Goal: Task Accomplishment & Management: Complete application form

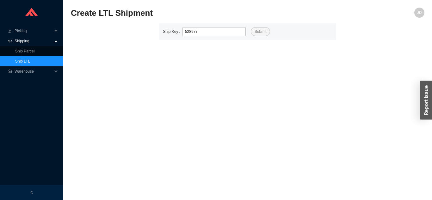
type input "528977"
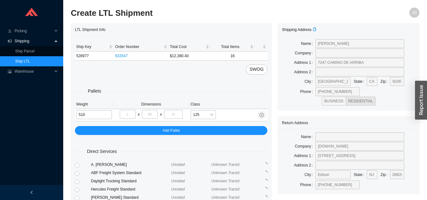
type input "510"
click at [132, 117] on input "tel" at bounding box center [128, 114] width 16 height 9
type input "40"
click at [151, 113] on input "tel" at bounding box center [150, 114] width 16 height 9
click at [177, 112] on input "tel" at bounding box center [173, 114] width 18 height 9
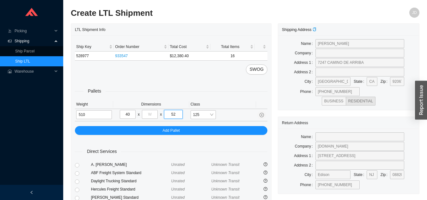
type input "52"
click at [150, 112] on input "tel" at bounding box center [150, 114] width 16 height 9
type input "48"
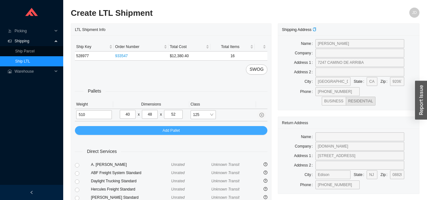
click at [160, 128] on div "Pallets Weight Dimensions Class 510 40 x 48 x 52 125 Add Pallet" at bounding box center [171, 105] width 193 height 60
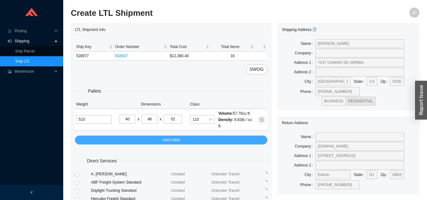
click at [195, 139] on button "Add Pallet" at bounding box center [171, 140] width 193 height 9
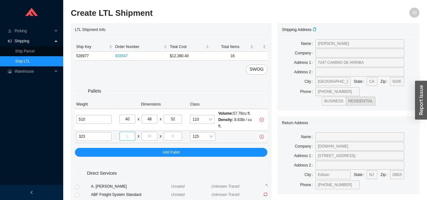
type input "323"
click at [132, 136] on input "tel" at bounding box center [128, 136] width 16 height 9
type input "40"
click at [154, 134] on input "tel" at bounding box center [150, 136] width 16 height 9
type input "48"
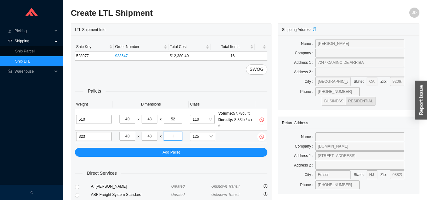
click at [176, 133] on input "tel" at bounding box center [173, 136] width 18 height 9
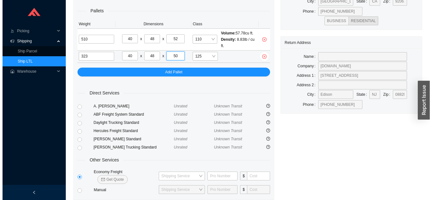
scroll to position [99, 0]
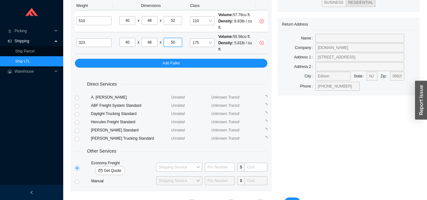
type input "50"
click at [121, 168] on span "Get Quote" at bounding box center [112, 171] width 17 height 6
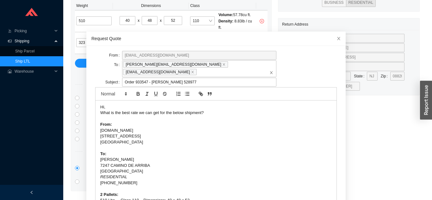
scroll to position [22, 0]
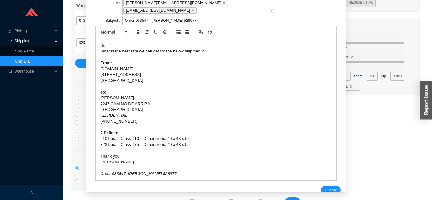
click at [325, 187] on span "Submit" at bounding box center [331, 190] width 12 height 6
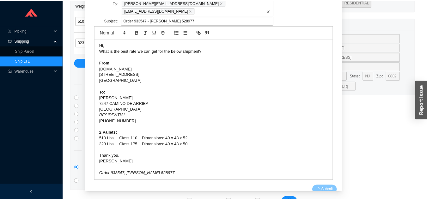
scroll to position [8, 0]
